Goal: Information Seeking & Learning: Check status

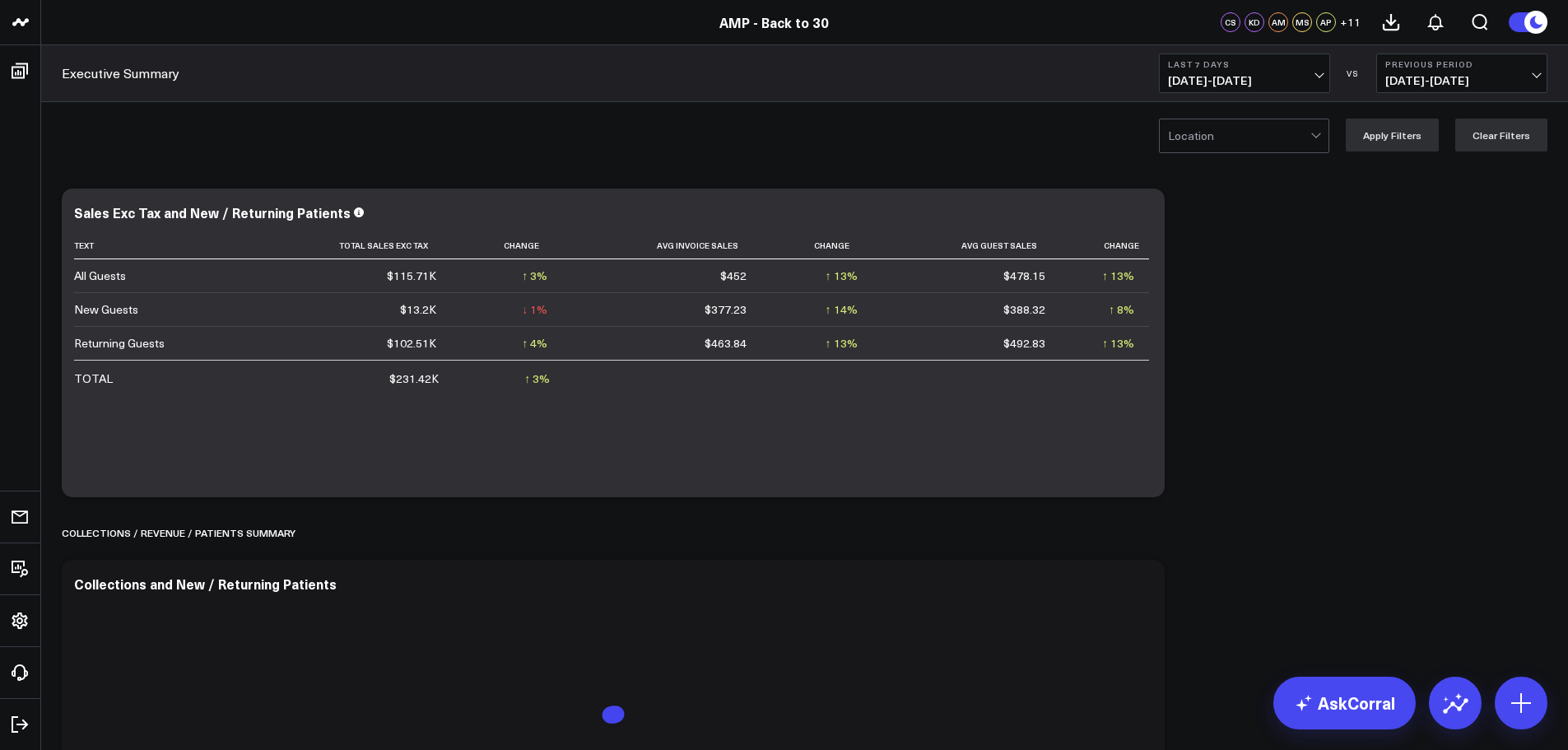
click at [1304, 79] on span "[DATE] - [DATE]" at bounding box center [1244, 81] width 153 height 13
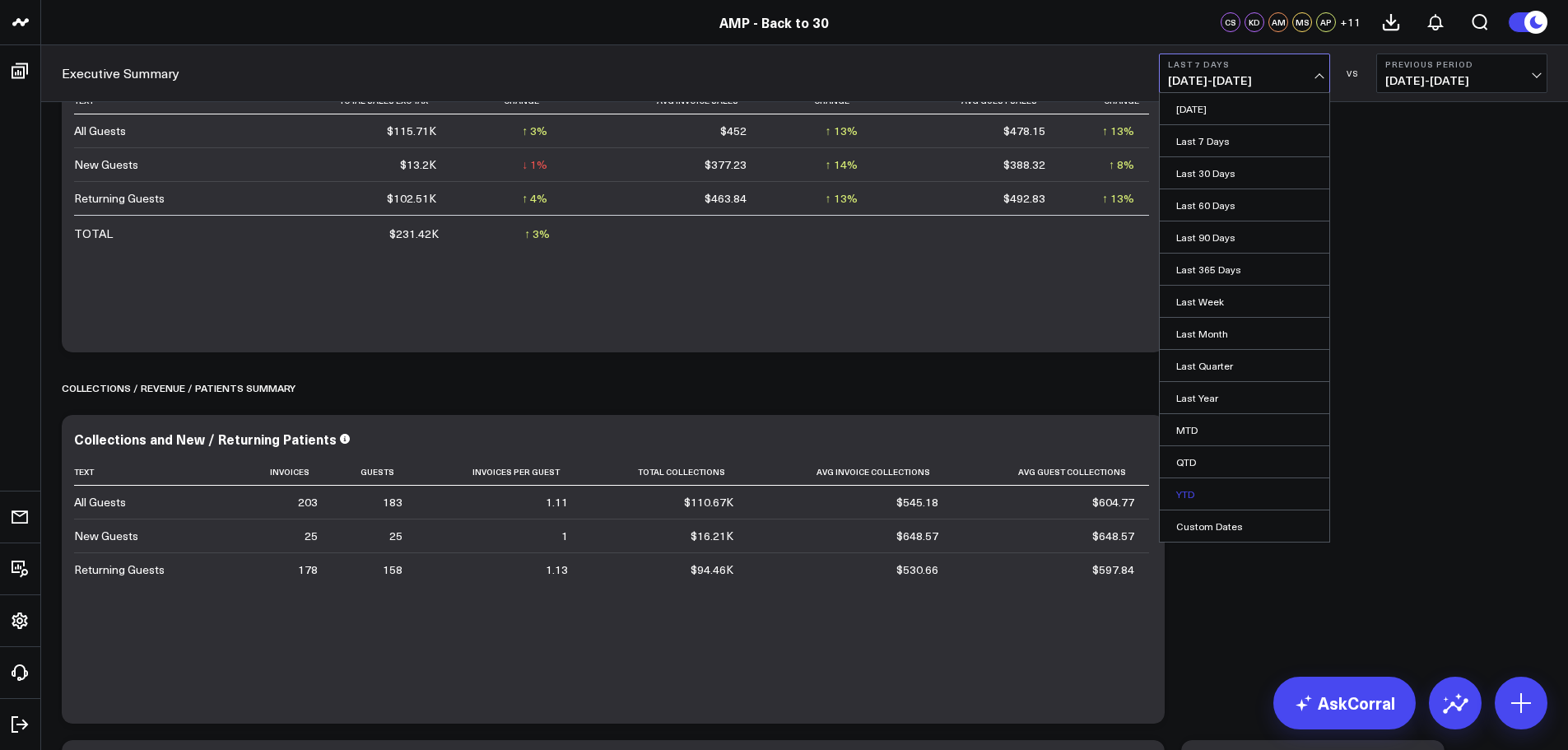
scroll to position [164, 0]
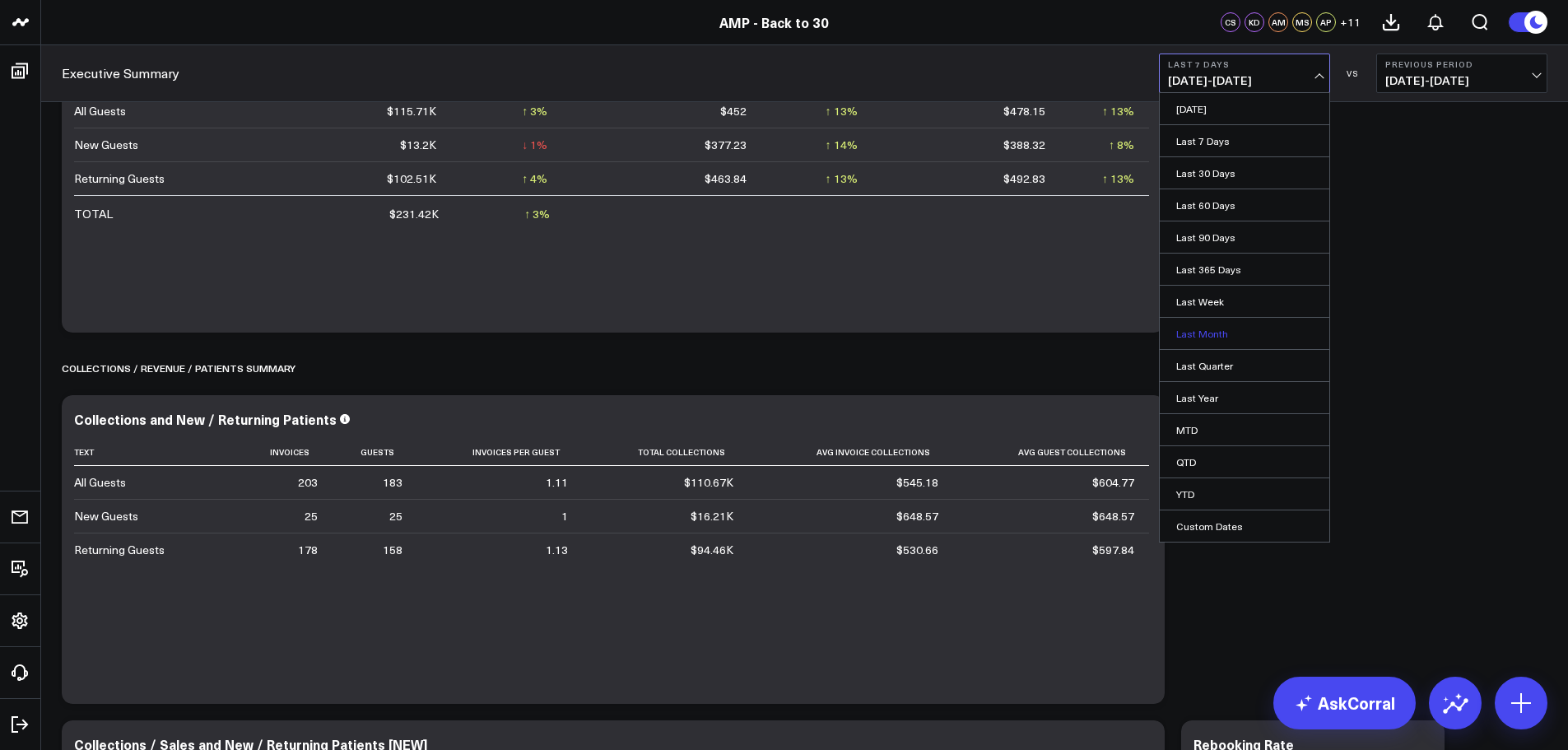
click at [1226, 324] on link "Last Month" at bounding box center [1245, 333] width 169 height 32
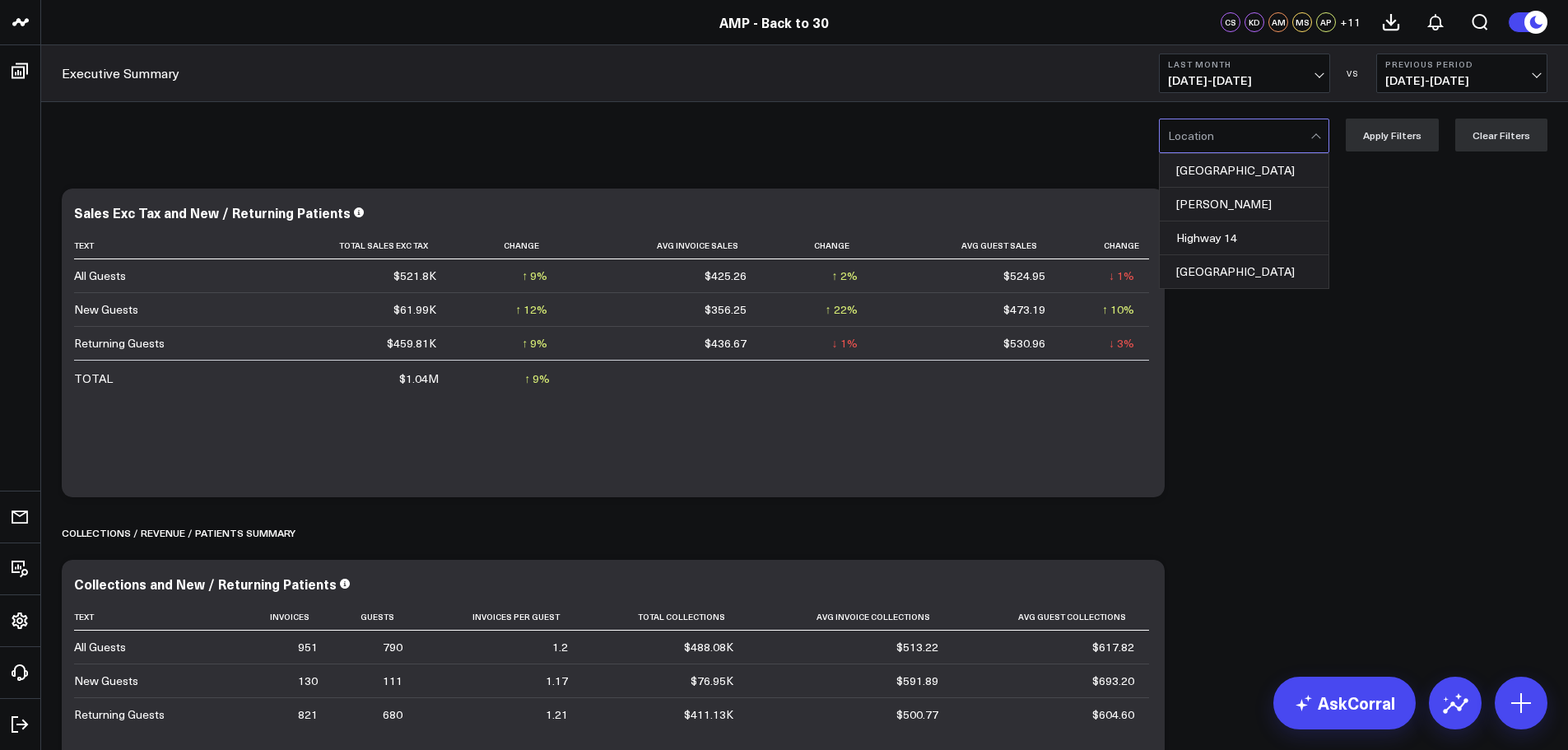
click at [1231, 134] on div at bounding box center [1239, 136] width 142 height 33
click at [1239, 238] on div "Highway 14" at bounding box center [1244, 238] width 168 height 34
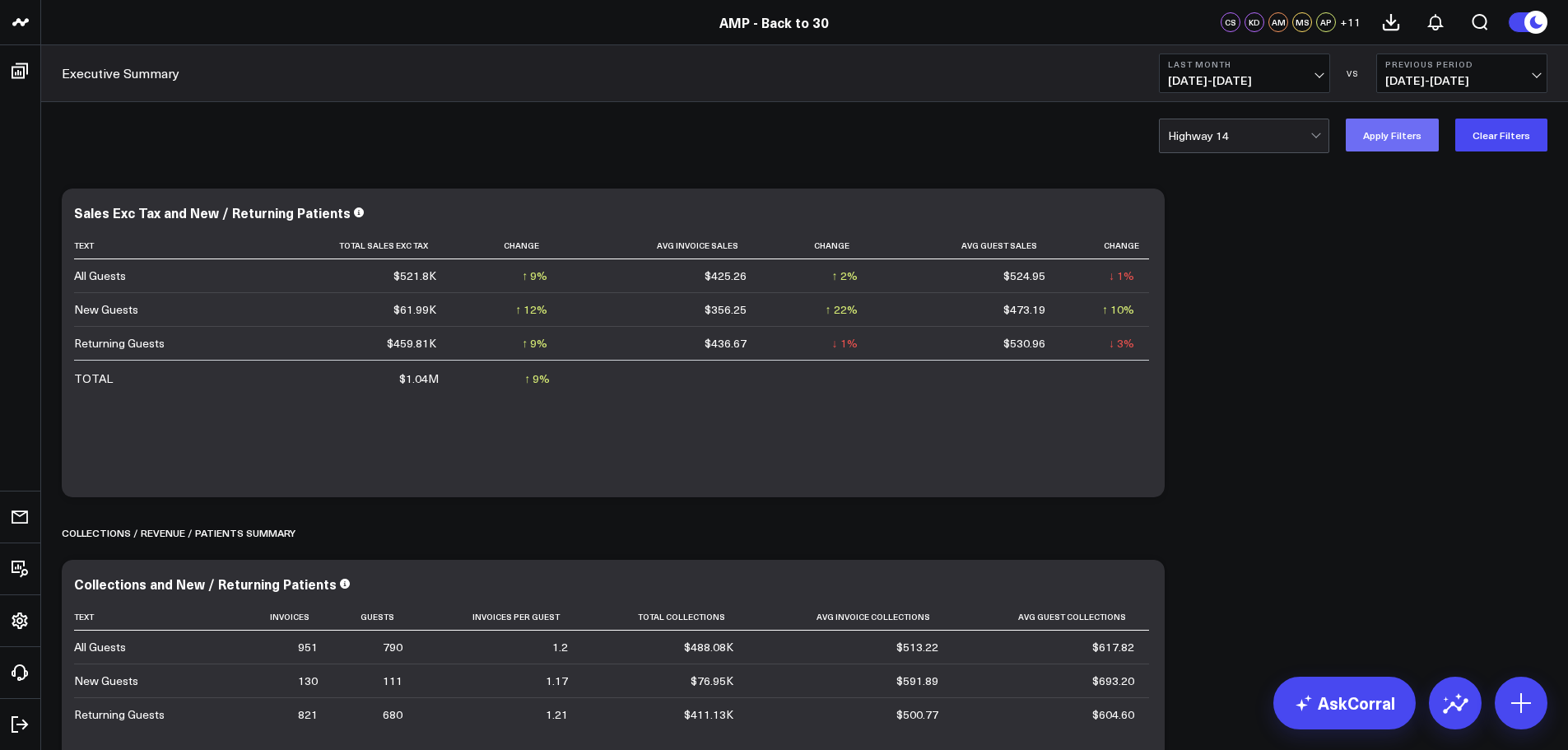
click at [1381, 127] on button "Apply Filters" at bounding box center [1392, 135] width 93 height 33
